Goal: Task Accomplishment & Management: Manage account settings

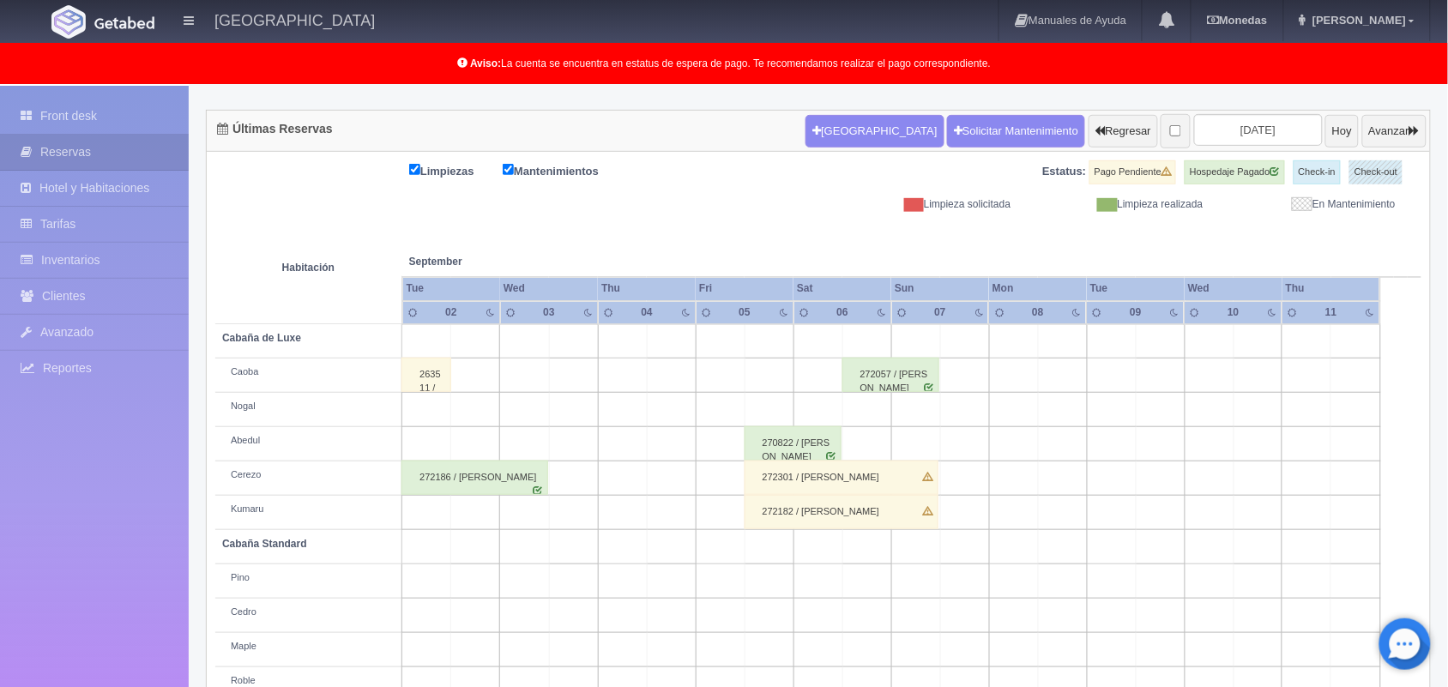
scroll to position [110, 0]
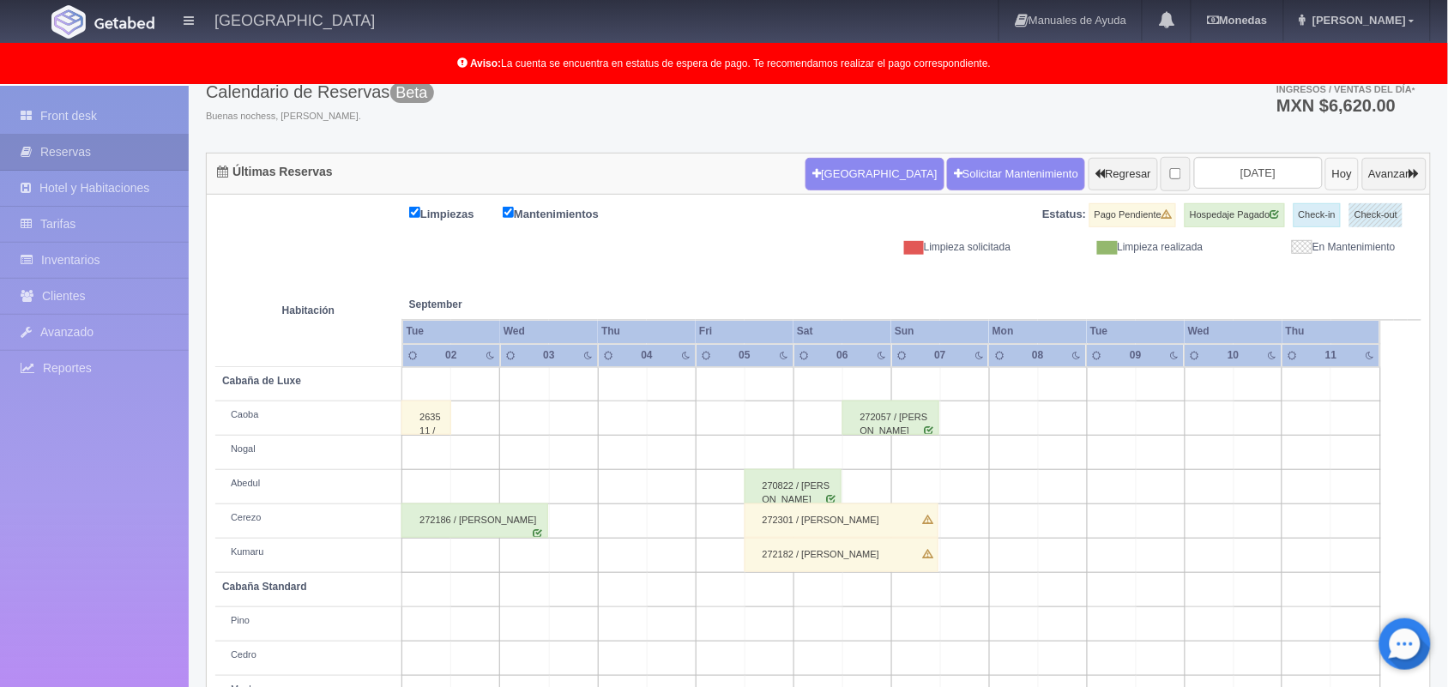
click at [1326, 178] on button "Hoy" at bounding box center [1342, 174] width 33 height 33
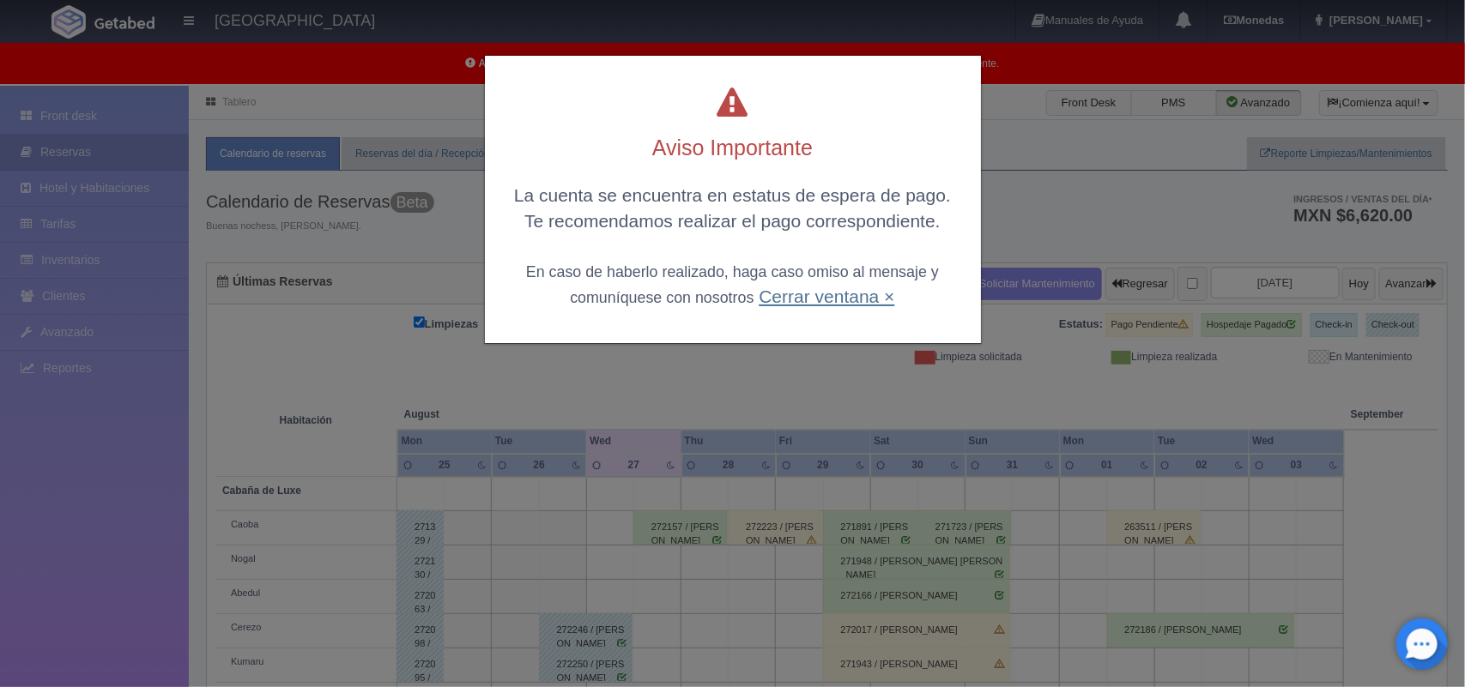
click at [860, 294] on link "Cerrar ventana ×" at bounding box center [826, 297] width 136 height 20
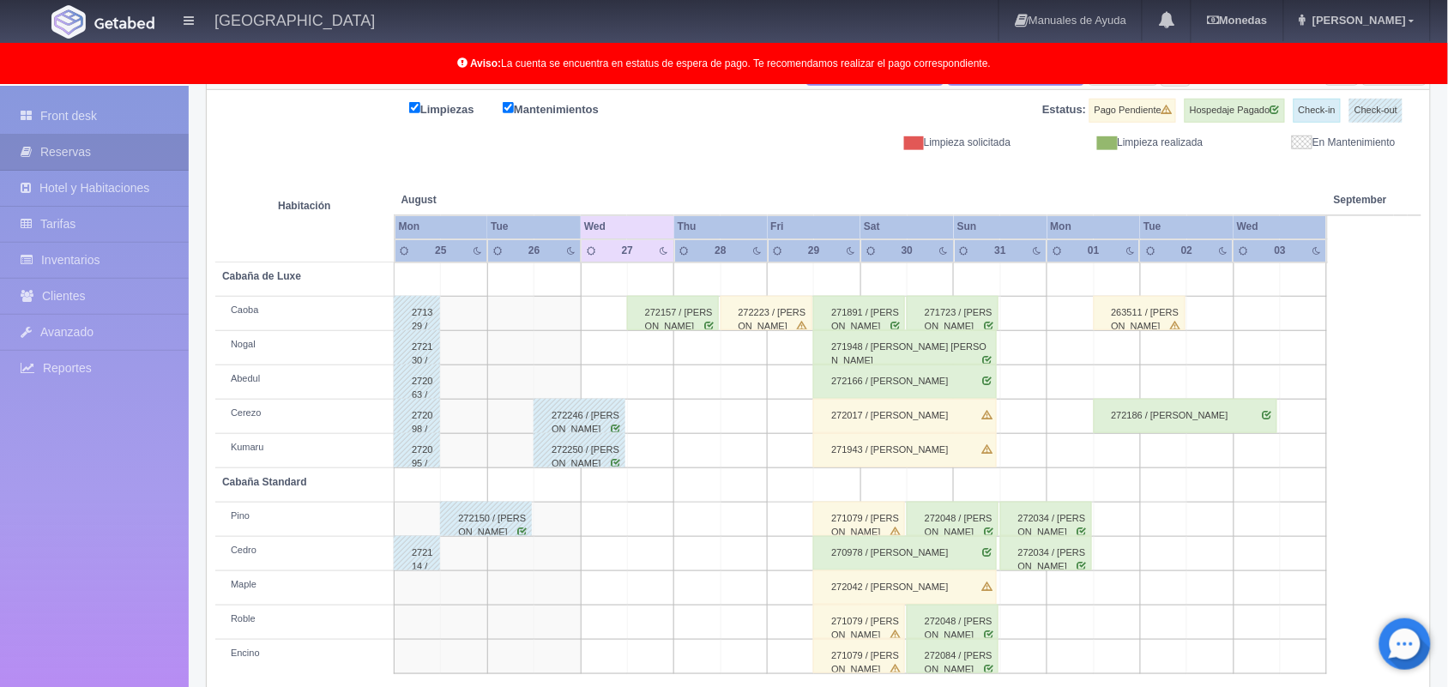
scroll to position [239, 0]
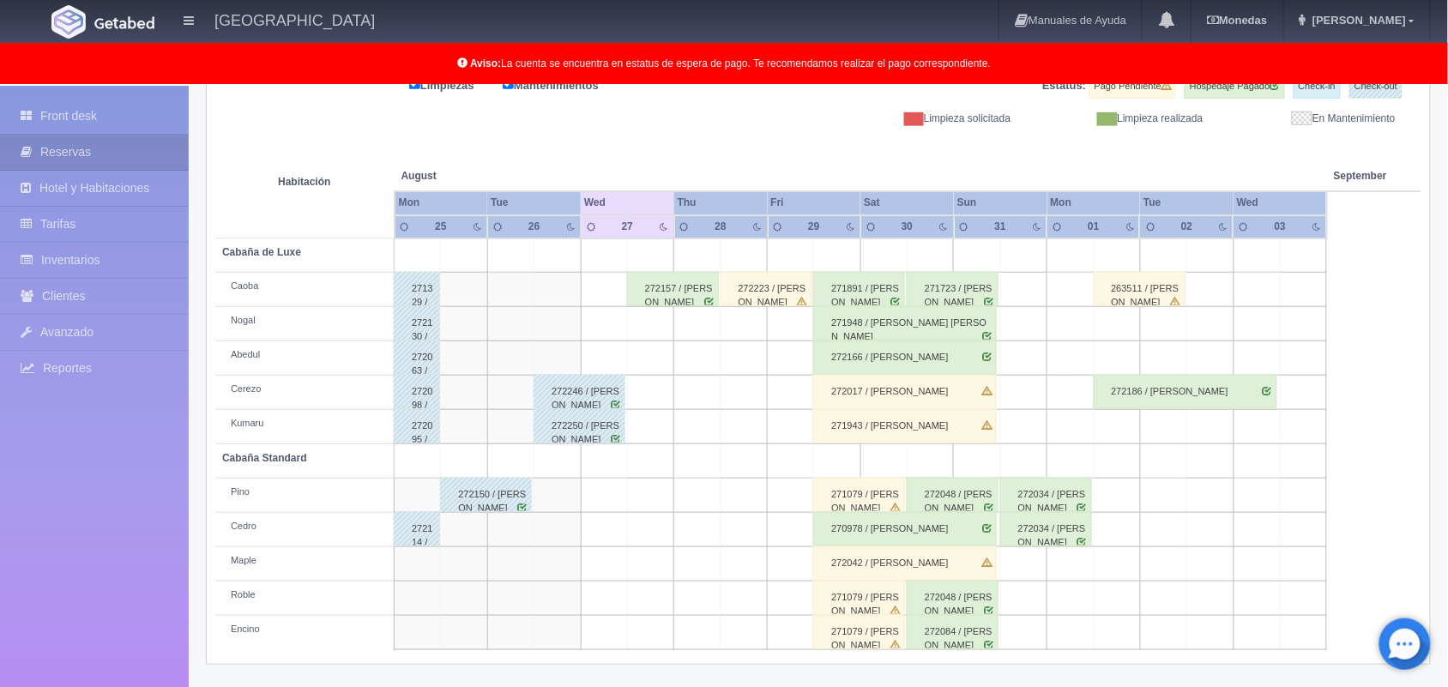
click at [1400, 260] on table "Habitación August Aug September Sep Mon Tue Wed Thu Fri Sat" at bounding box center [818, 388] width 1206 height 524
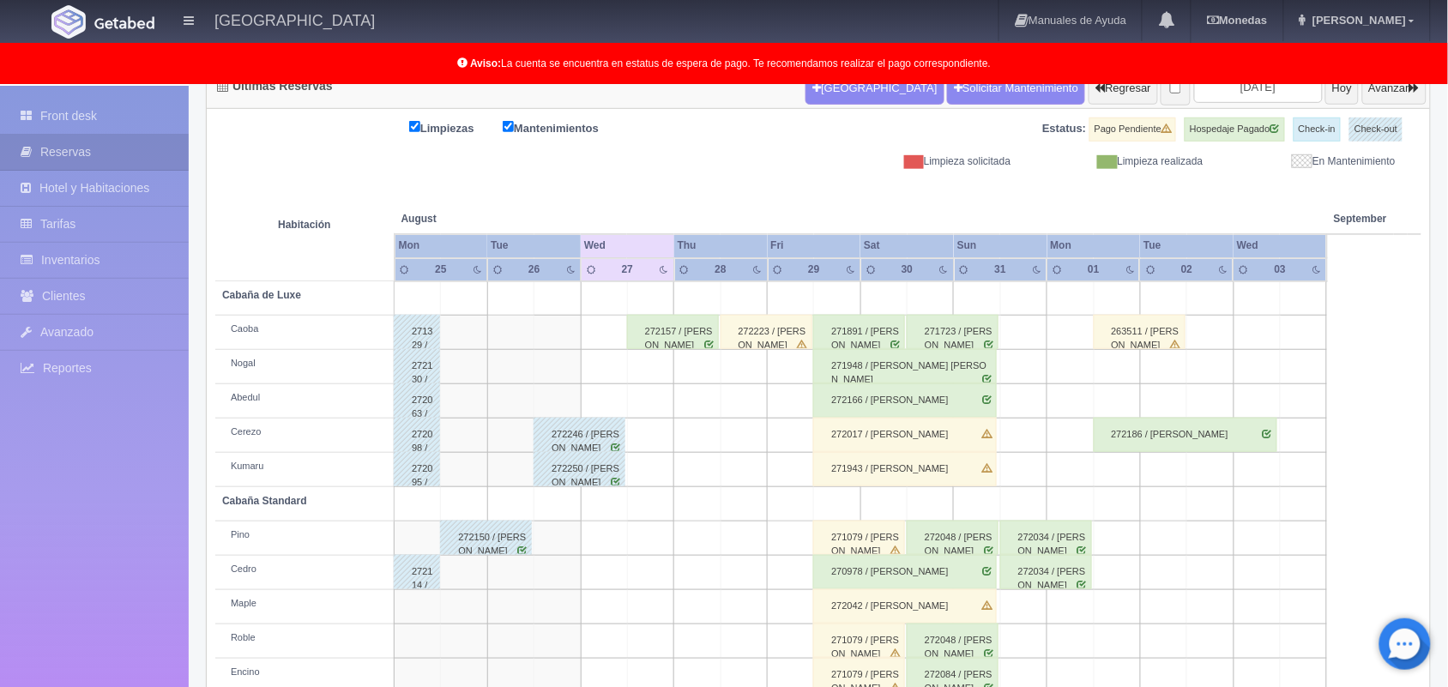
scroll to position [153, 0]
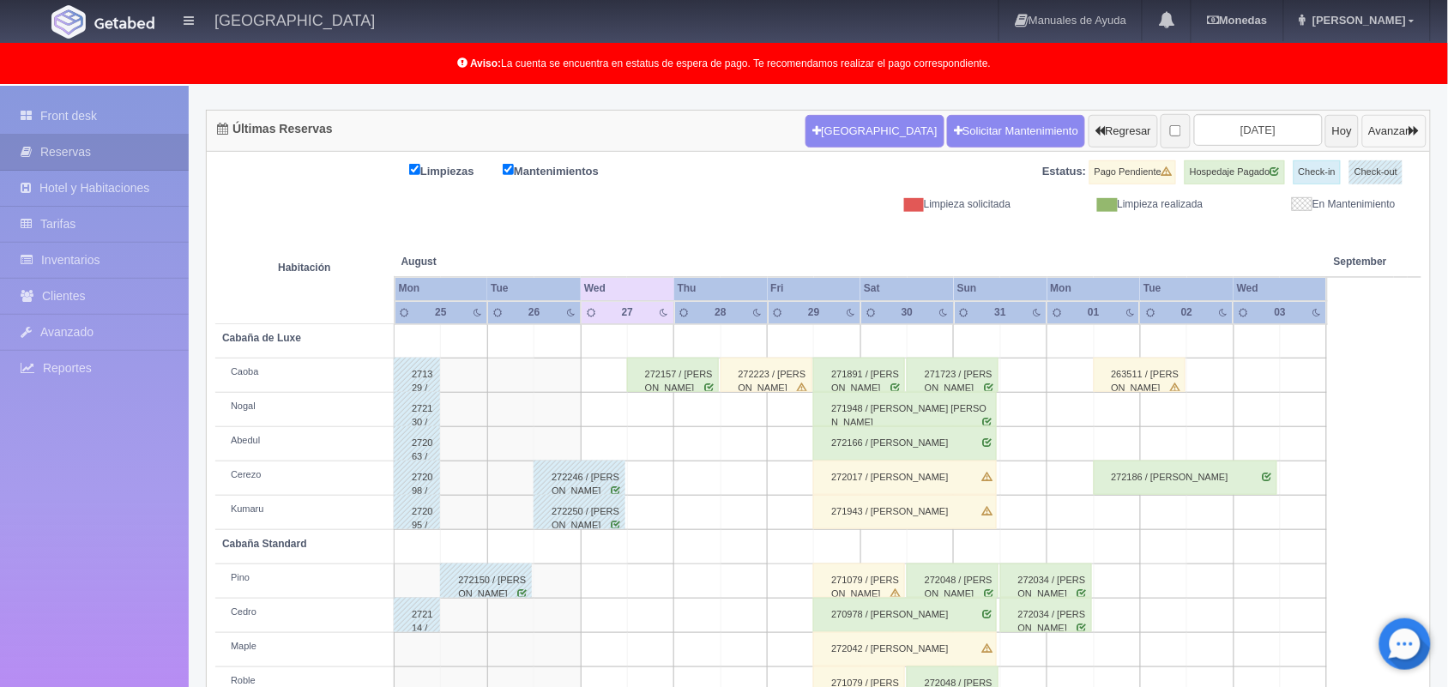
click at [1382, 130] on button "Avanzar" at bounding box center [1394, 131] width 64 height 33
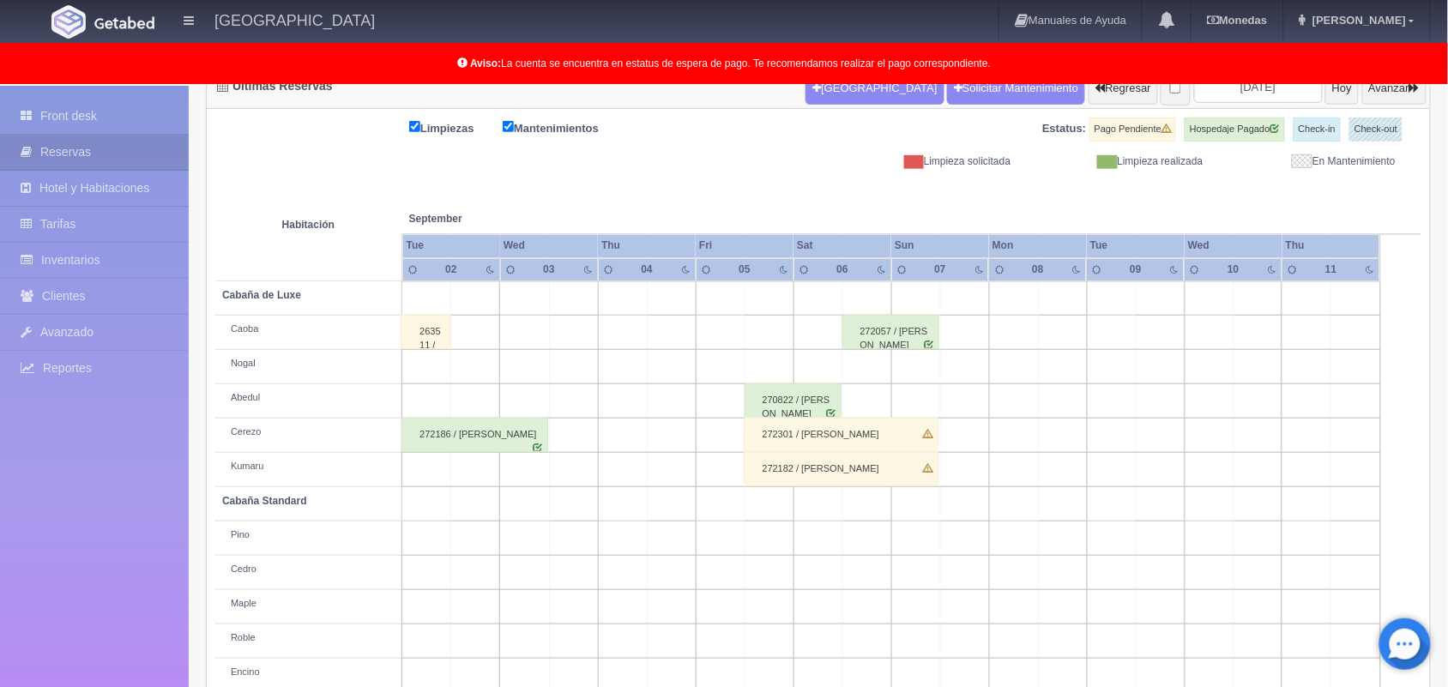
scroll to position [153, 0]
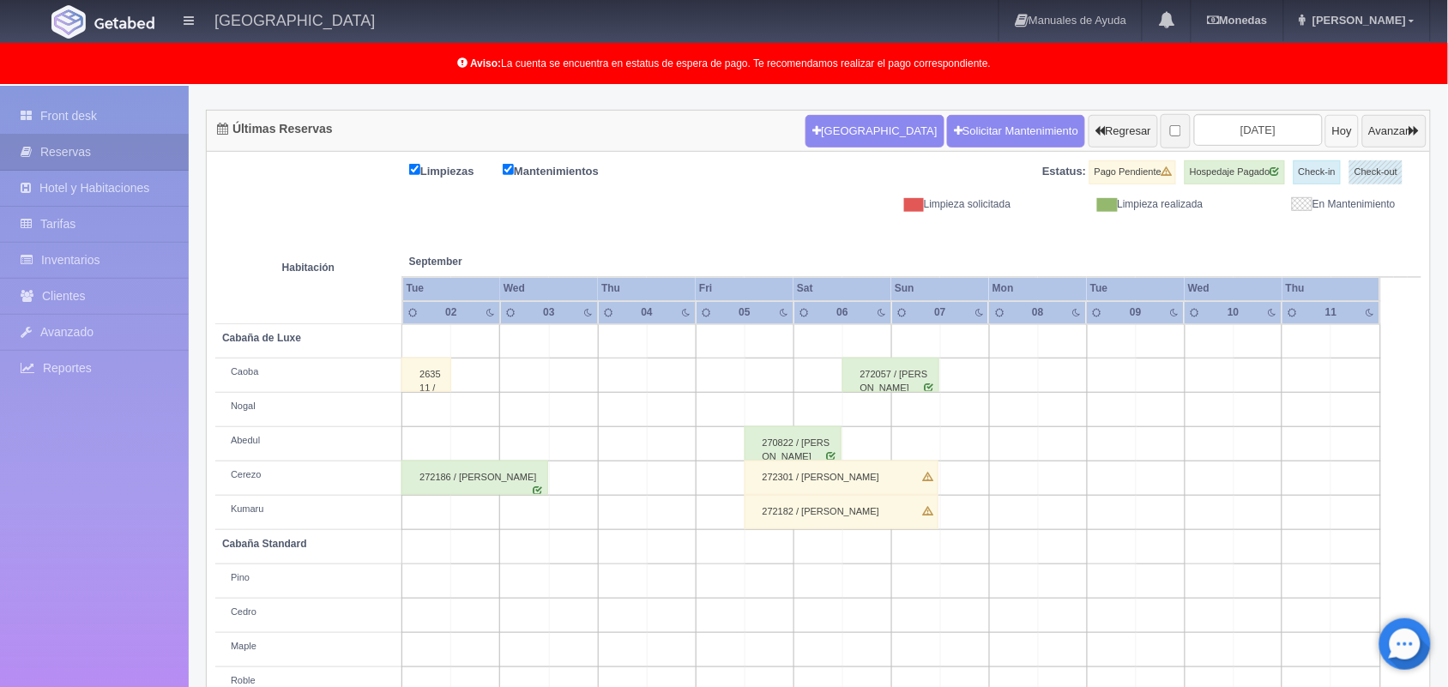
click at [1326, 130] on button "Hoy" at bounding box center [1342, 131] width 33 height 33
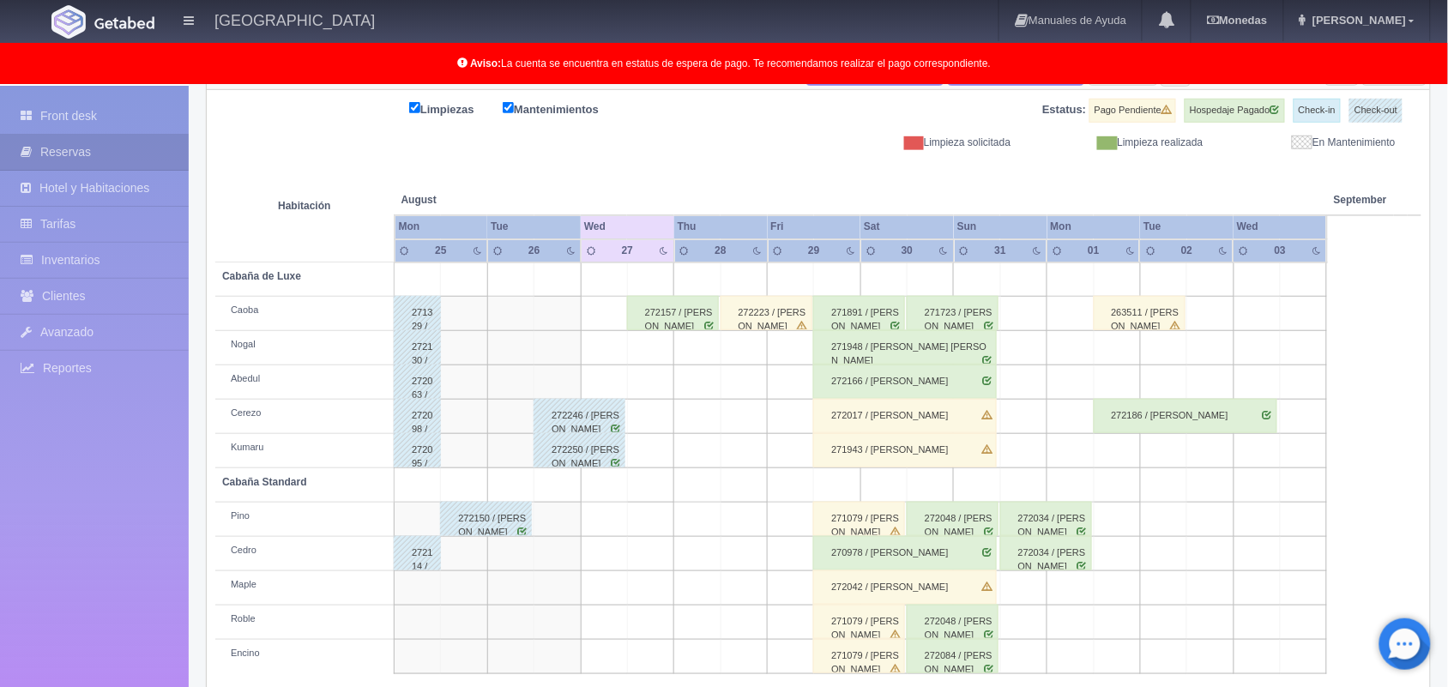
scroll to position [239, 0]
